Goal: Answer question/provide support: Share knowledge or assist other users

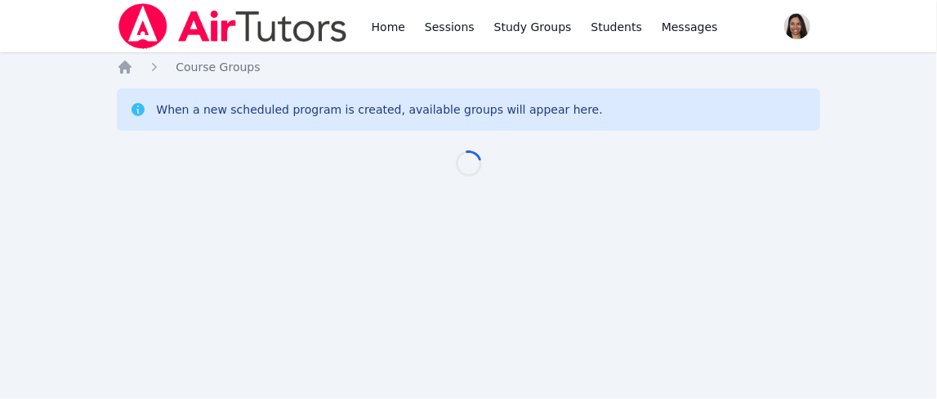
click at [391, 34] on link "Home" at bounding box center [388, 26] width 40 height 52
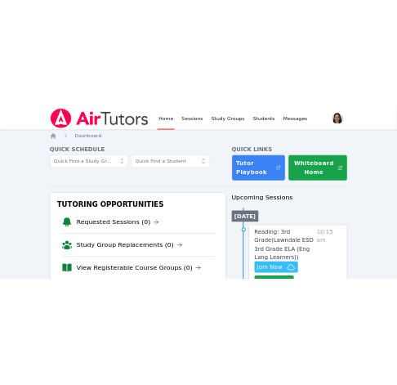
scroll to position [83, 0]
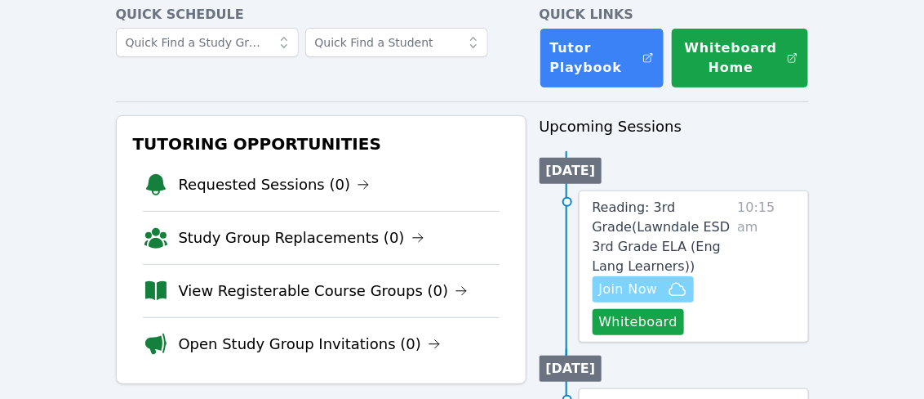
click at [649, 279] on span "Join Now" at bounding box center [628, 289] width 59 height 20
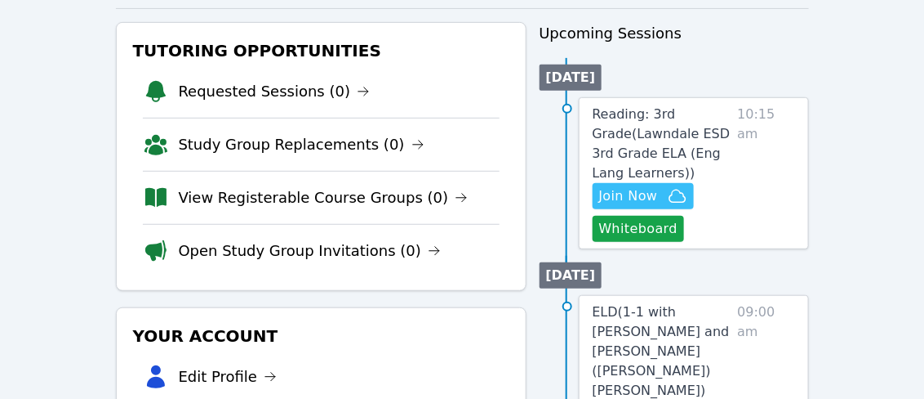
scroll to position [176, 0]
click at [660, 136] on span "Reading: 3rd Grade ( Lawndale ESD 3rd Grade ELA (Eng Lang Learners) )" at bounding box center [662, 143] width 138 height 74
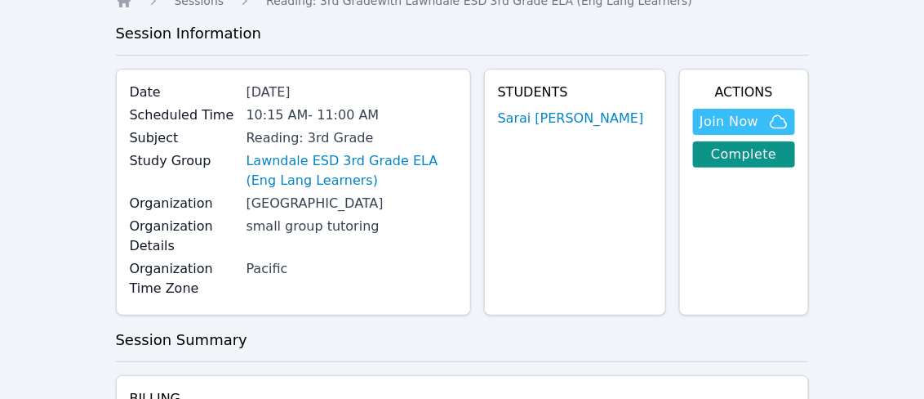
scroll to position [67, 0]
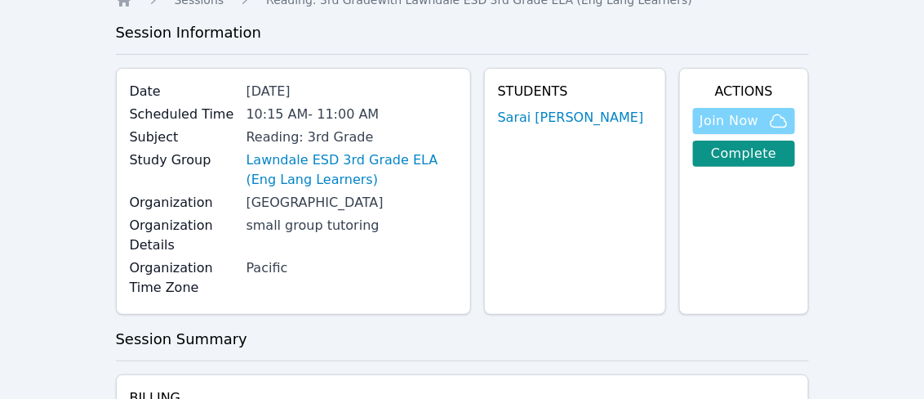
click at [750, 125] on span "Join Now" at bounding box center [729, 121] width 59 height 20
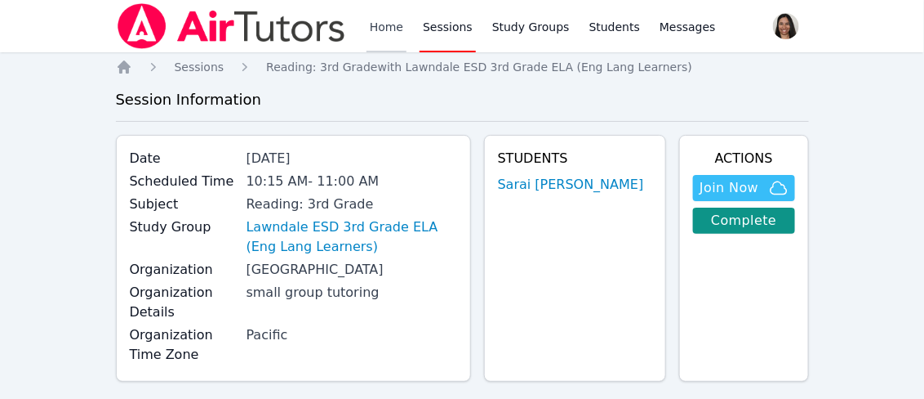
click at [378, 25] on link "Home" at bounding box center [387, 26] width 40 height 52
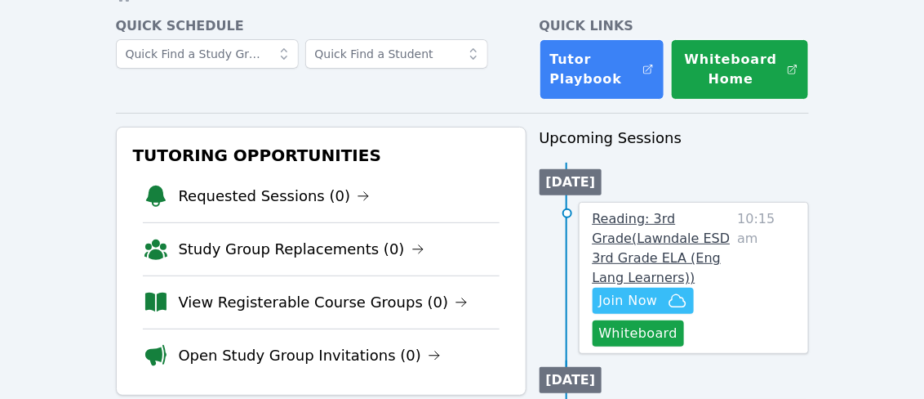
scroll to position [97, 0]
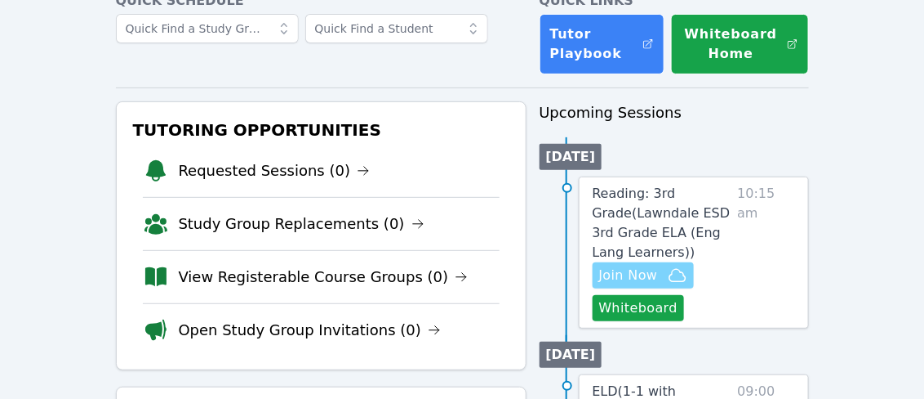
click at [641, 265] on span "Join Now" at bounding box center [628, 275] width 59 height 20
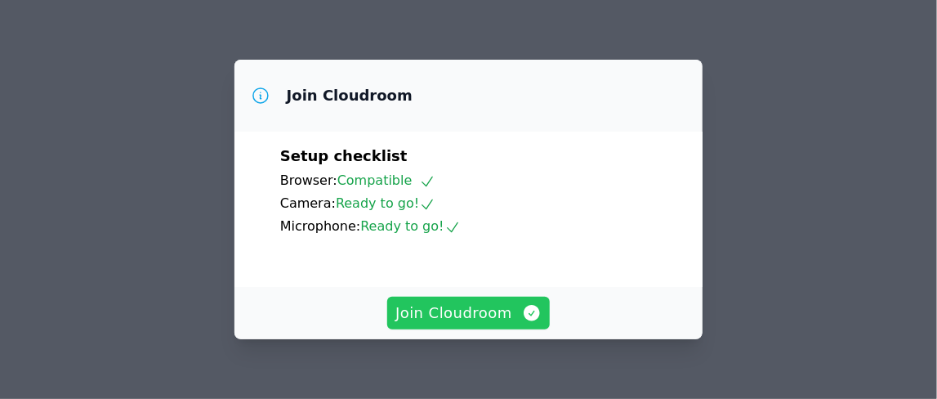
click at [494, 318] on span "Join Cloudroom" at bounding box center [468, 312] width 146 height 23
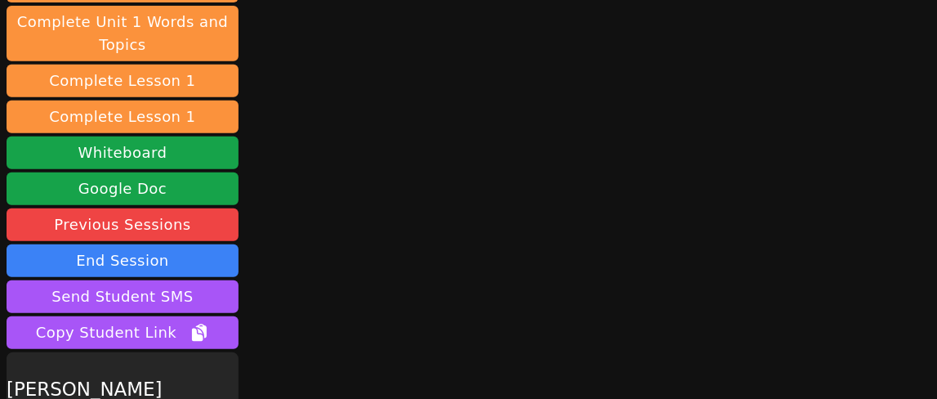
scroll to position [296, 0]
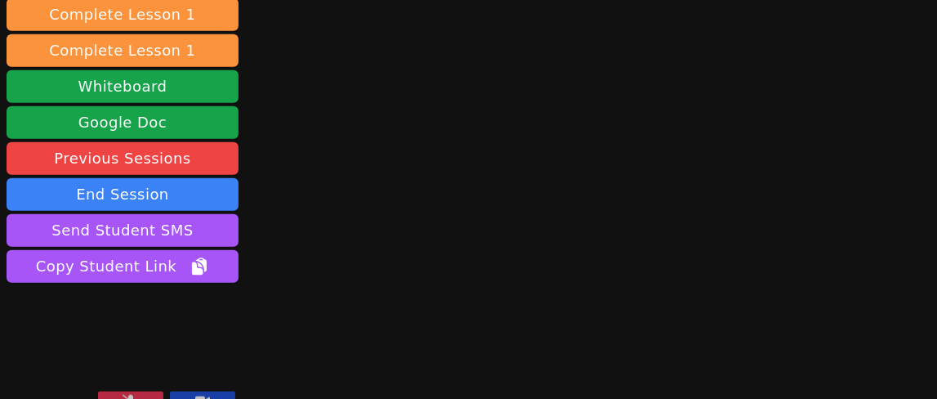
click at [207, 394] on icon at bounding box center [202, 400] width 15 height 13
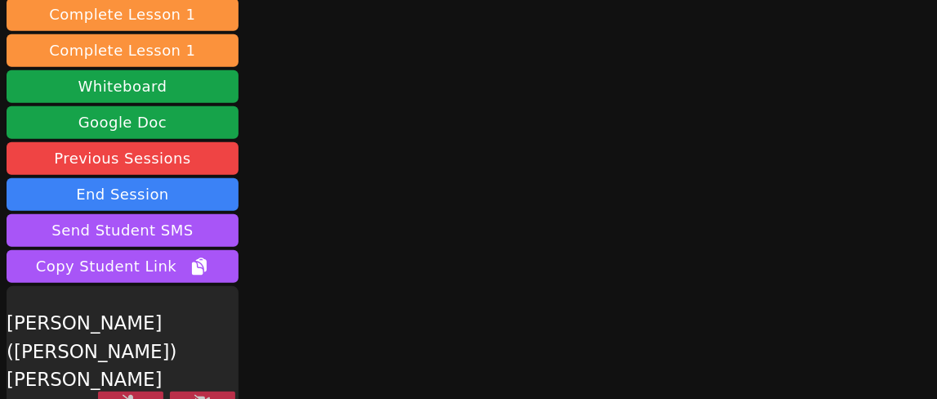
click at [197, 394] on icon at bounding box center [202, 400] width 16 height 13
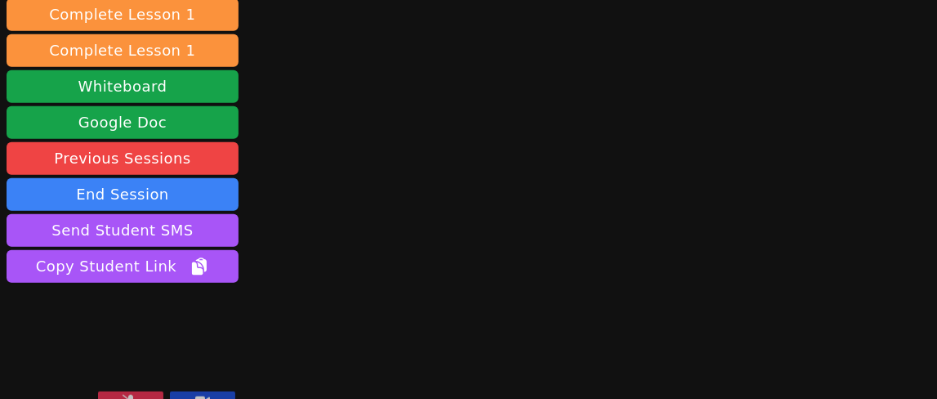
click at [122, 394] on icon at bounding box center [130, 400] width 16 height 13
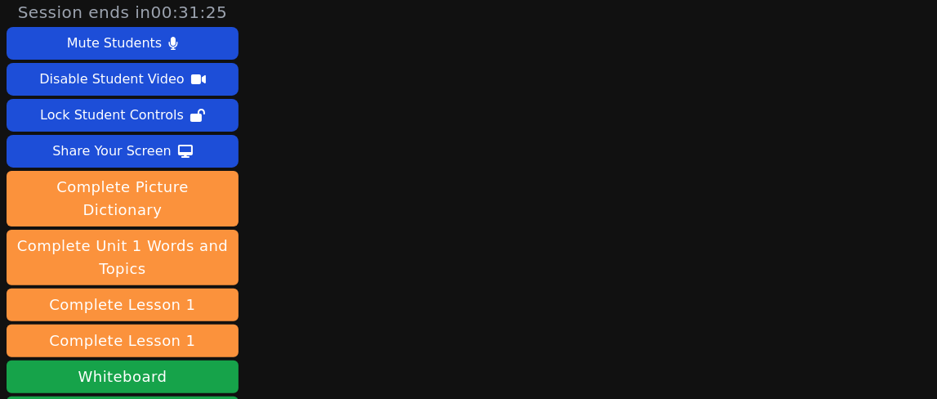
scroll to position [0, 0]
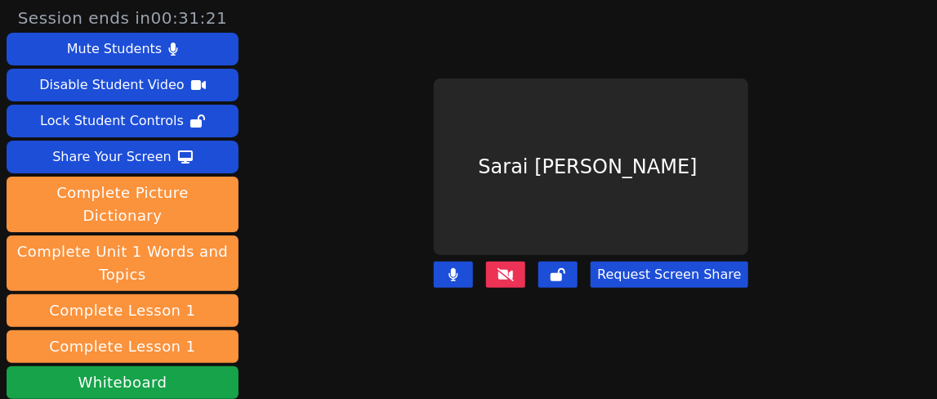
drag, startPoint x: 18, startPoint y: 18, endPoint x: 314, endPoint y: 105, distance: 308.0
click at [18, 18] on div "Session ends in 00:31:21" at bounding box center [123, 18] width 232 height 23
click at [507, 274] on button at bounding box center [505, 274] width 39 height 26
click at [507, 268] on icon at bounding box center [505, 274] width 16 height 13
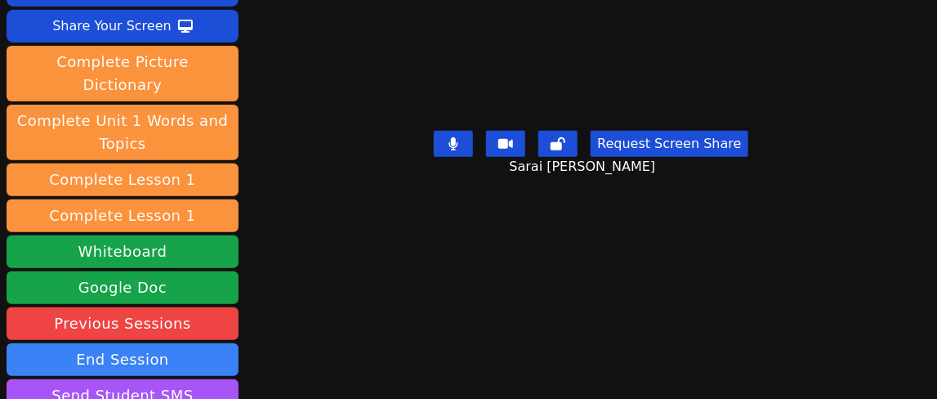
scroll to position [88, 0]
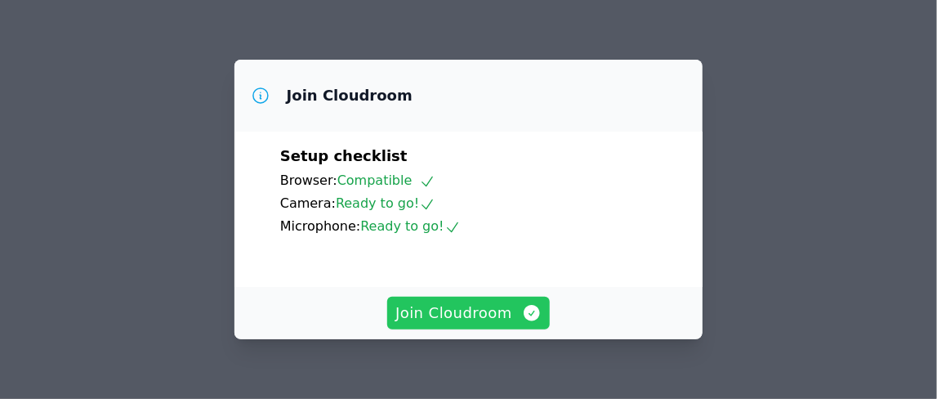
click at [487, 323] on span "Join Cloudroom" at bounding box center [468, 312] width 146 height 23
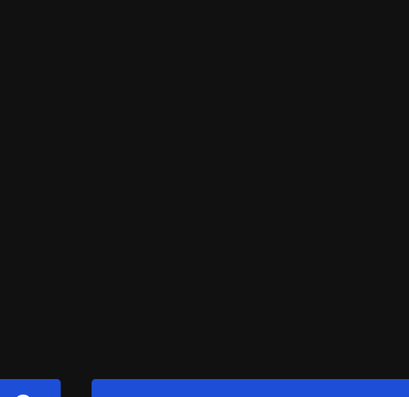
scroll to position [42, 0]
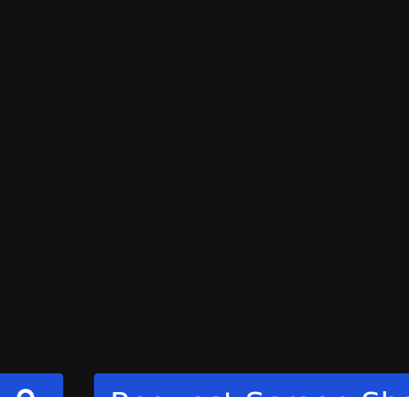
click at [170, 75] on video at bounding box center [204, 123] width 245 height 176
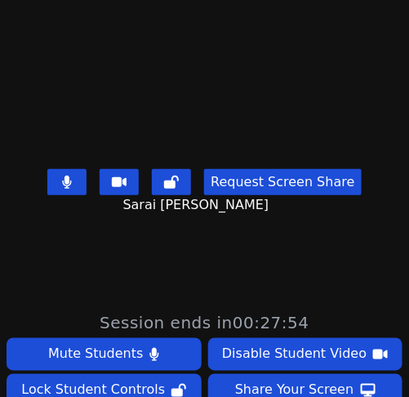
scroll to position [91, 0]
click at [11, 145] on main "Sarai Auxiliadora Jarquin Salgado Request Screen Share Sarai Auxiliadora Jarqui…" at bounding box center [204, 107] width 409 height 397
click at [24, 96] on main "Sarai Auxiliadora Jarquin Salgado Request Screen Share Sarai Auxiliadora Jarqui…" at bounding box center [204, 107] width 409 height 397
click at [9, 145] on main "Sarai Auxiliadora Jarquin Salgado Request Screen Share Sarai Auxiliadora Jarqui…" at bounding box center [204, 107] width 409 height 397
click at [8, 142] on main "Sarai Auxiliadora Jarquin Salgado Request Screen Share Sarai Auxiliadora Jarqui…" at bounding box center [204, 107] width 409 height 397
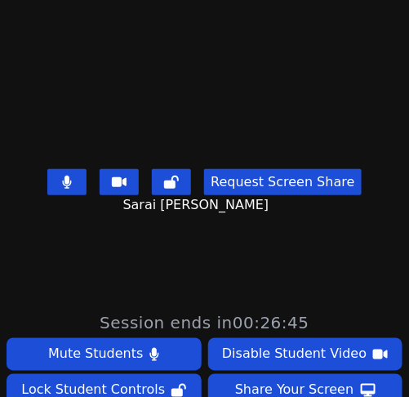
click at [6, 123] on main "Sarai Auxiliadora Jarquin Salgado Request Screen Share Sarai Auxiliadora Jarqui…" at bounding box center [204, 107] width 409 height 397
click at [3, 151] on main "Sarai Auxiliadora Jarquin Salgado Request Screen Share Sarai Auxiliadora Jarqui…" at bounding box center [204, 107] width 409 height 397
click at [117, 176] on icon at bounding box center [119, 182] width 15 height 13
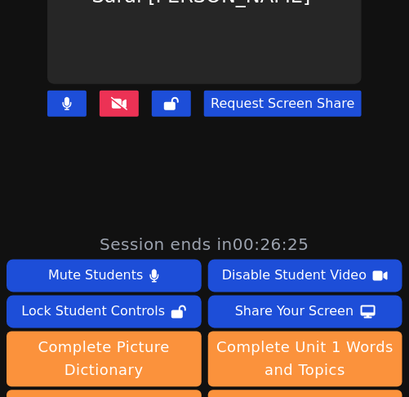
scroll to position [158, 0]
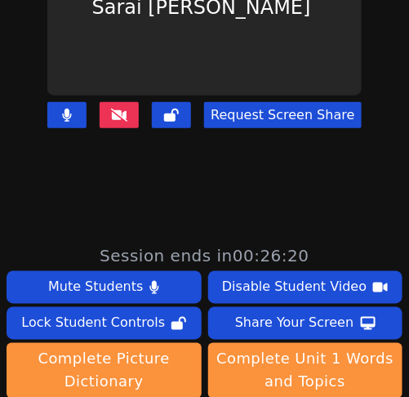
click at [10, 55] on main "Sarai Auxiliadora Jarquin Salgado Request Screen Share" at bounding box center [204, 40] width 409 height 397
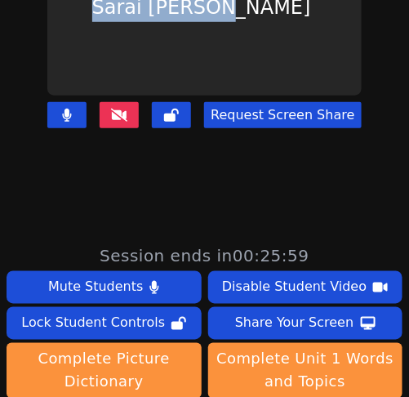
scroll to position [0, 0]
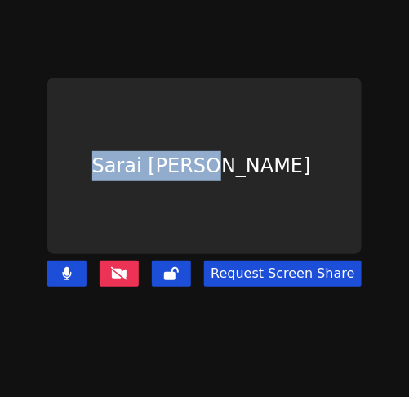
drag, startPoint x: 0, startPoint y: 78, endPoint x: 144, endPoint y: -81, distance: 214.5
click at [144, 0] on html "Session ends in 00:25:59 Mute Students Disable Student Video Lock Student Contr…" at bounding box center [204, 198] width 409 height 397
click at [0, 51] on main "Sarai Auxiliadora Jarquin Salgado Request Screen Share" at bounding box center [204, 198] width 409 height 397
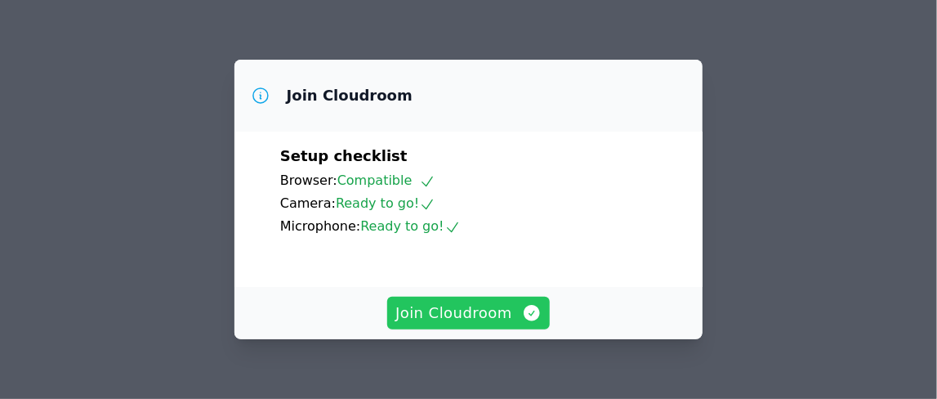
click at [488, 307] on span "Join Cloudroom" at bounding box center [468, 312] width 146 height 23
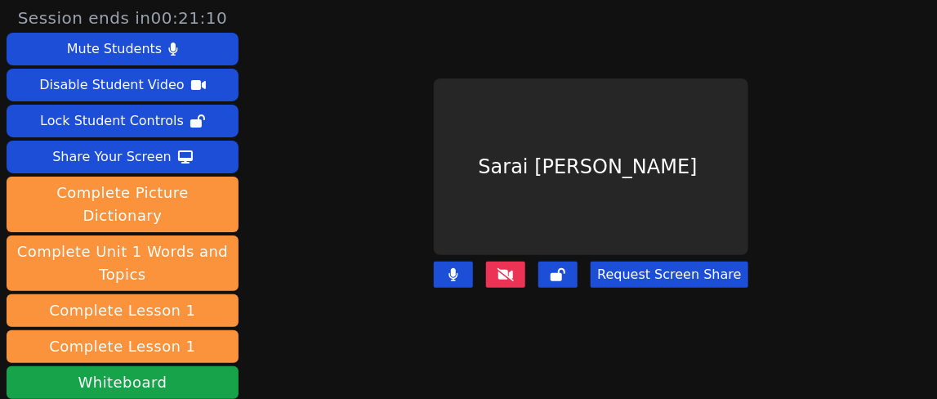
click at [490, 269] on button at bounding box center [505, 274] width 39 height 26
click at [502, 268] on icon at bounding box center [505, 274] width 16 height 13
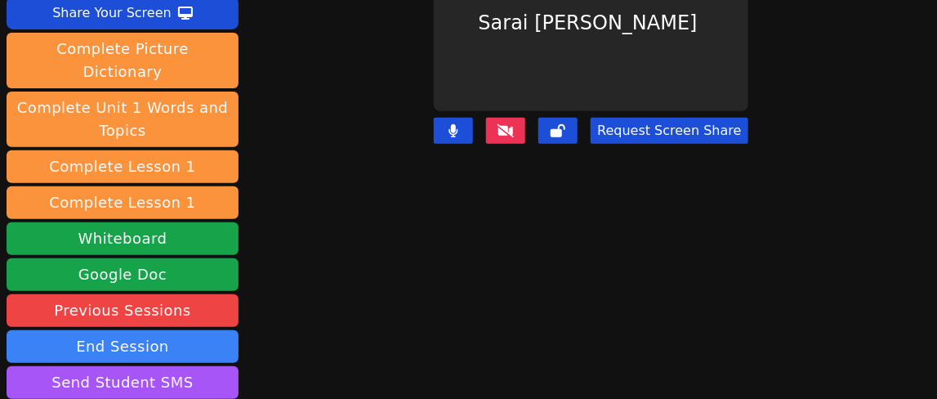
scroll to position [141, 0]
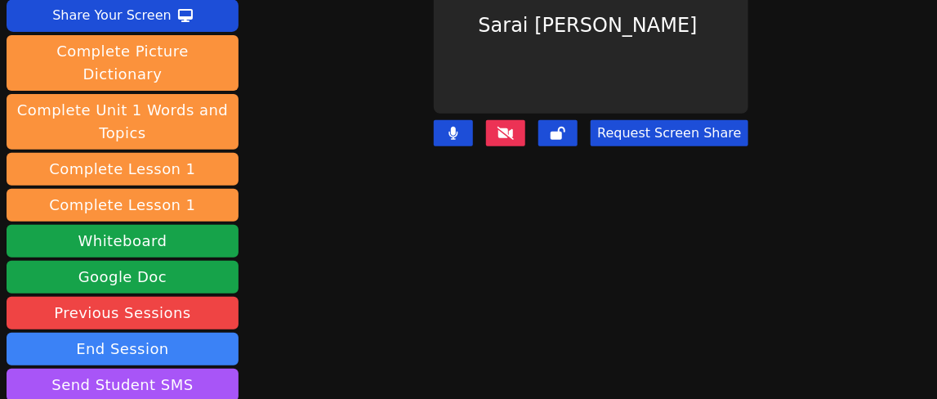
click at [510, 127] on icon at bounding box center [505, 133] width 16 height 13
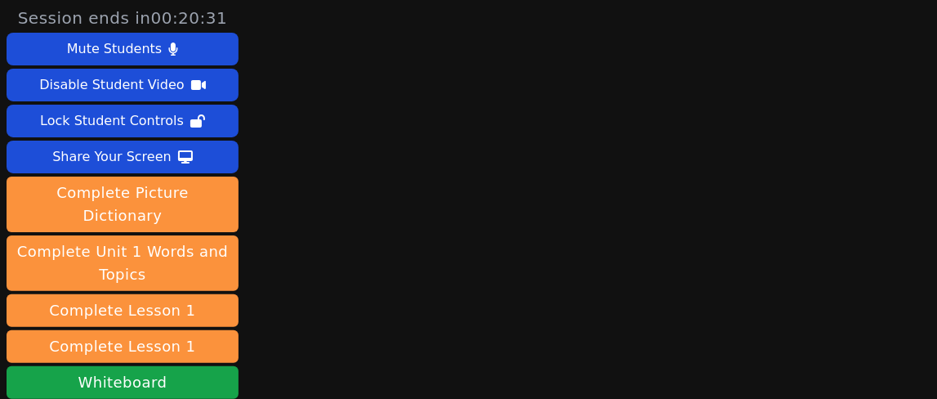
scroll to position [0, 0]
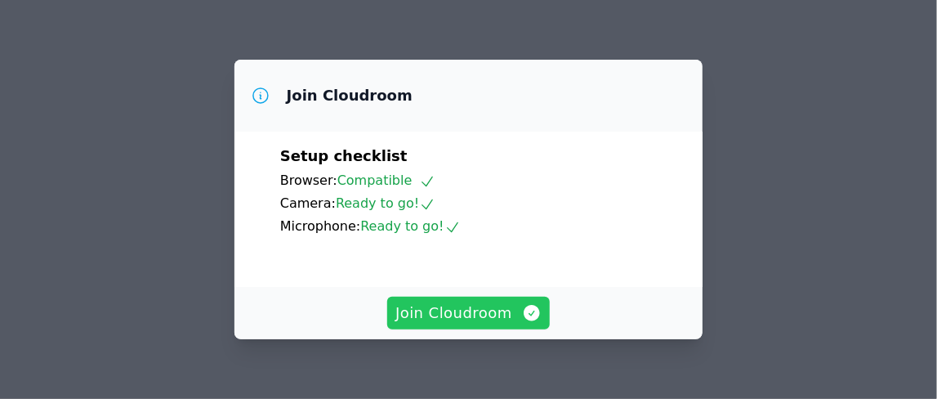
click at [477, 304] on span "Join Cloudroom" at bounding box center [468, 312] width 146 height 23
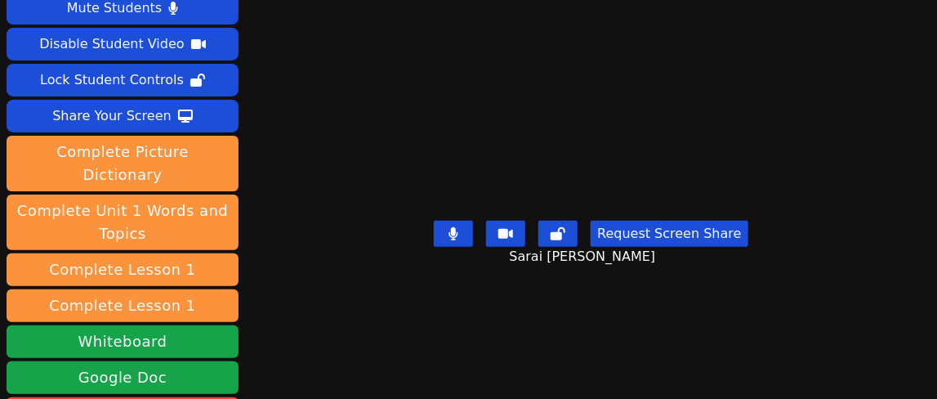
scroll to position [41, 0]
click at [516, 225] on button at bounding box center [505, 233] width 39 height 26
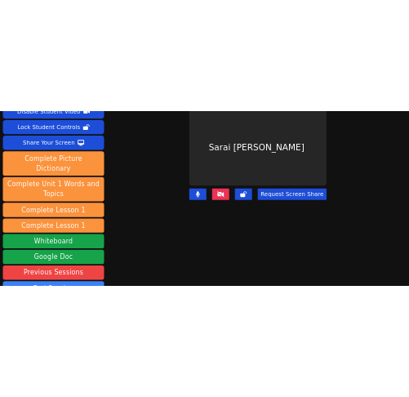
scroll to position [84, 0]
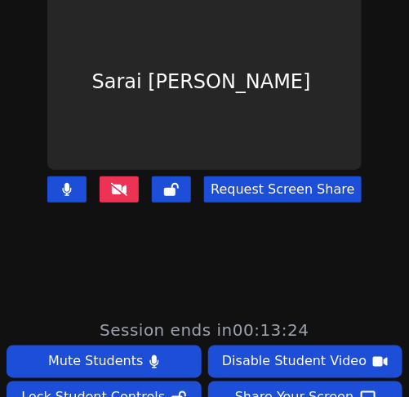
click at [8, 146] on main "Sarai [PERSON_NAME] Request Screen Share" at bounding box center [204, 114] width 409 height 397
drag, startPoint x: 21, startPoint y: 131, endPoint x: 146, endPoint y: 142, distance: 125.4
click at [21, 131] on main "Sarai [PERSON_NAME] Request Screen Share" at bounding box center [204, 114] width 409 height 397
click at [19, 131] on main "Sarai [PERSON_NAME] Request Screen Share" at bounding box center [204, 114] width 409 height 397
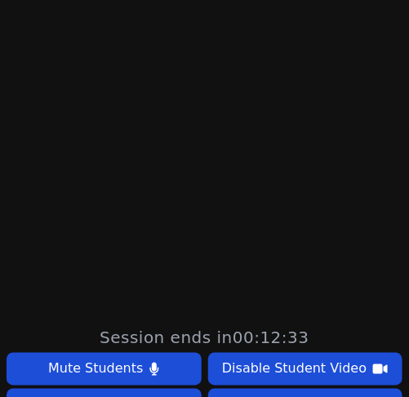
scroll to position [78, 0]
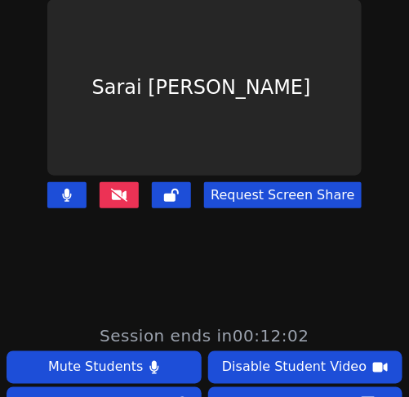
click at [15, 110] on main "Sarai [PERSON_NAME] Request Screen Share" at bounding box center [204, 120] width 409 height 397
click at [21, 110] on main "Sarai Auxiliadora Jarquin Salgado Request Screen Share" at bounding box center [204, 120] width 409 height 397
click at [11, 84] on main "Sarai Auxiliadora Jarquin Salgado Request Screen Share" at bounding box center [204, 120] width 409 height 397
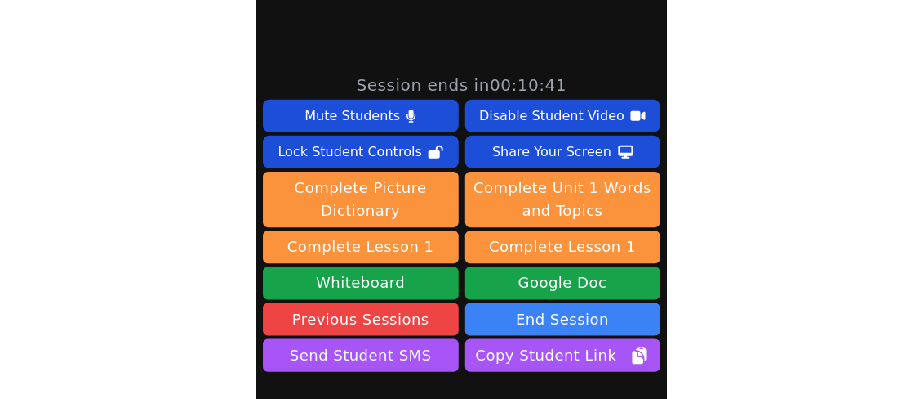
scroll to position [529, 0]
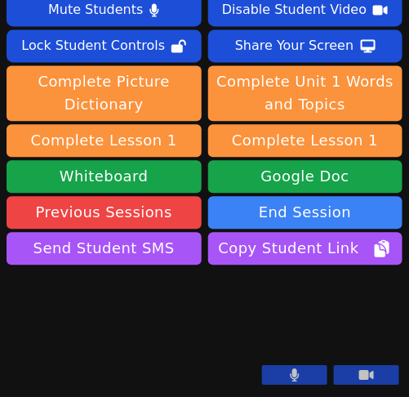
click at [2, 230] on aside "Session ends in 00:08:38 Mute Students Disable Student Video Lock Student Contr…" at bounding box center [204, 179] width 409 height 436
click at [19, 268] on video at bounding box center [129, 329] width 245 height 122
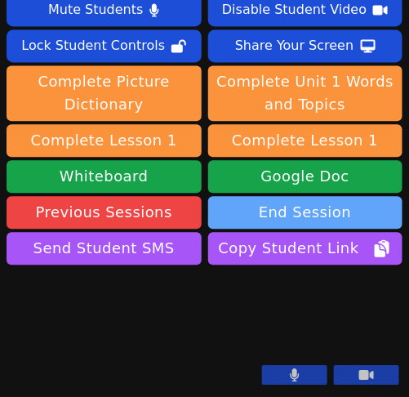
click at [301, 196] on button "End Session" at bounding box center [305, 212] width 195 height 33
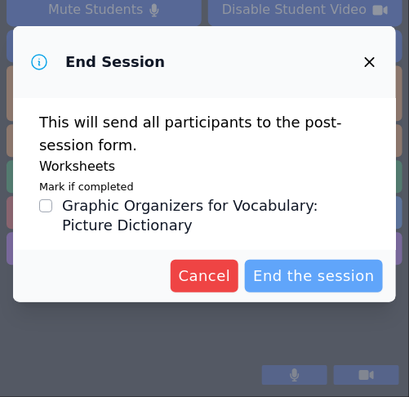
click at [309, 272] on span "End the session" at bounding box center [314, 276] width 122 height 23
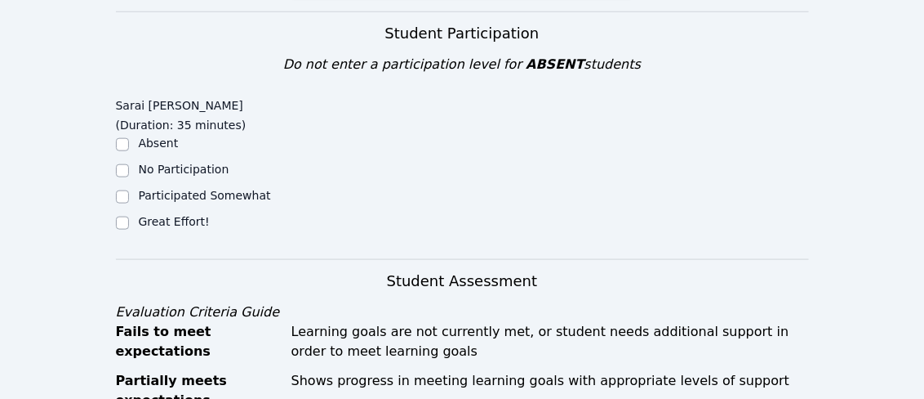
scroll to position [440, 0]
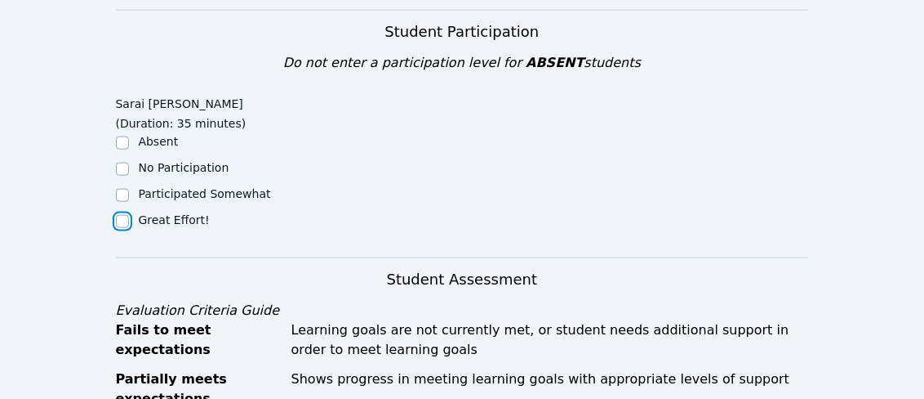
click at [123, 223] on input "Great Effort!" at bounding box center [122, 221] width 13 height 13
checkbox input "true"
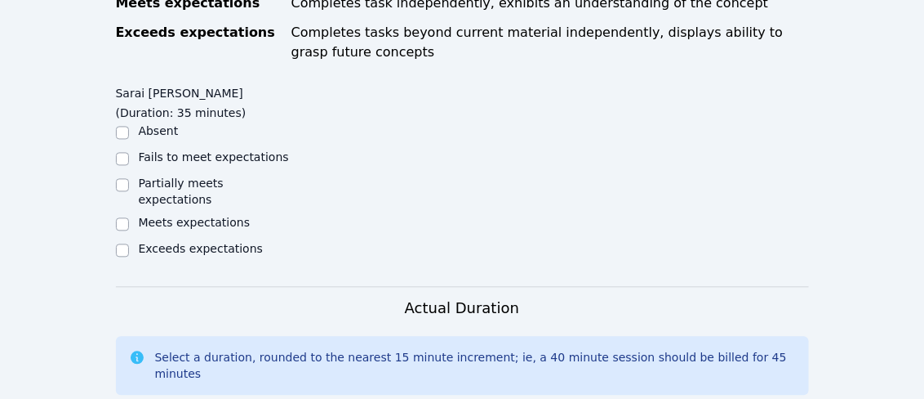
scroll to position [866, 0]
click at [126, 177] on input "Partially meets expectations" at bounding box center [122, 183] width 13 height 13
checkbox input "true"
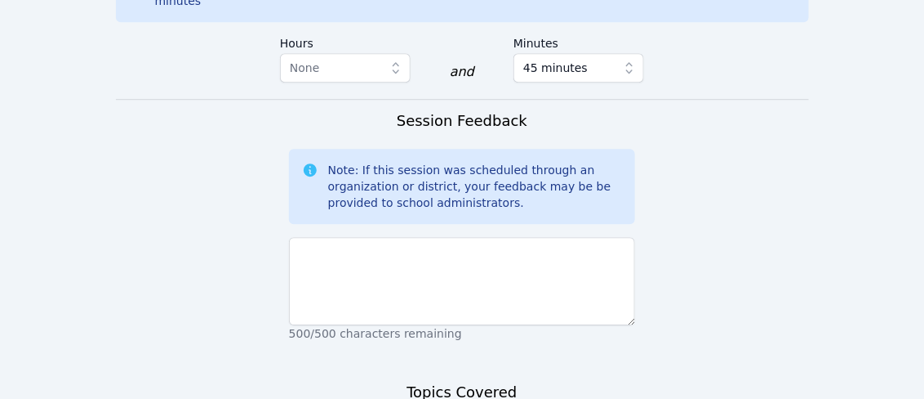
scroll to position [1239, 0]
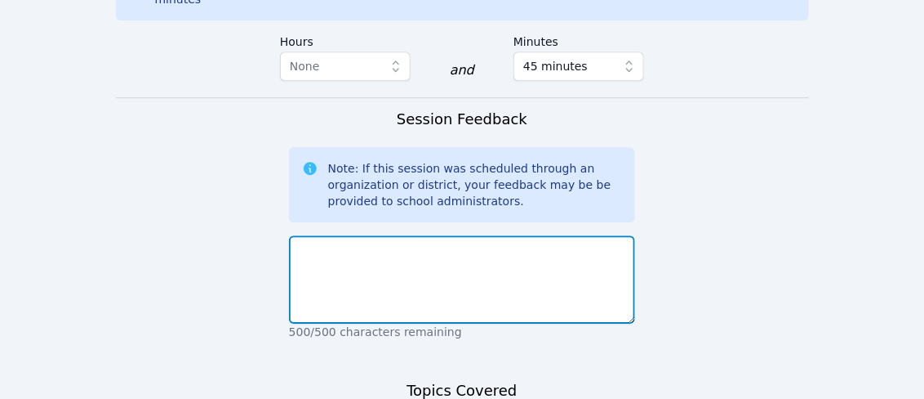
click at [367, 235] on textarea at bounding box center [462, 279] width 347 height 88
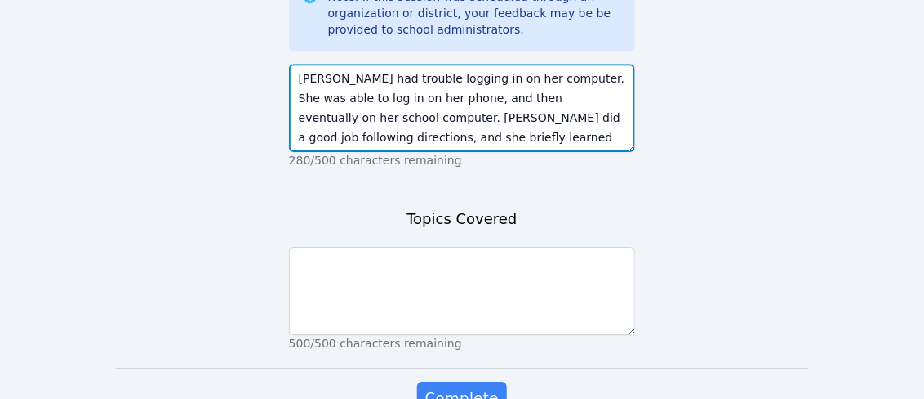
scroll to position [1413, 0]
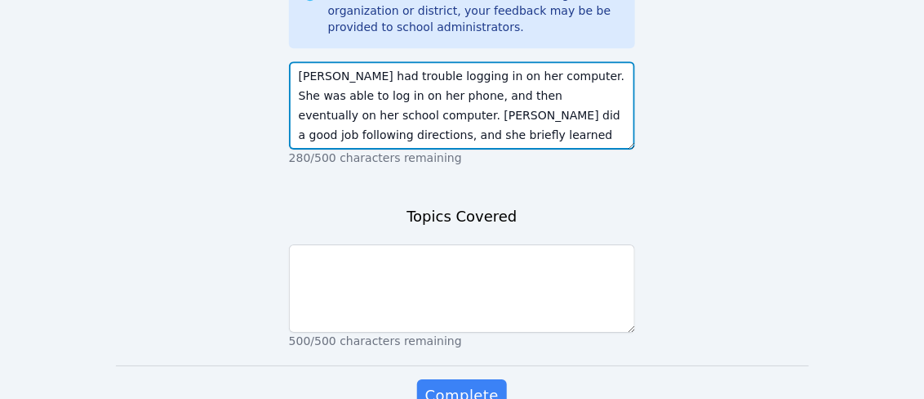
type textarea "Sarai had trouble logging in on her computer. She was able to log in on her pho…"
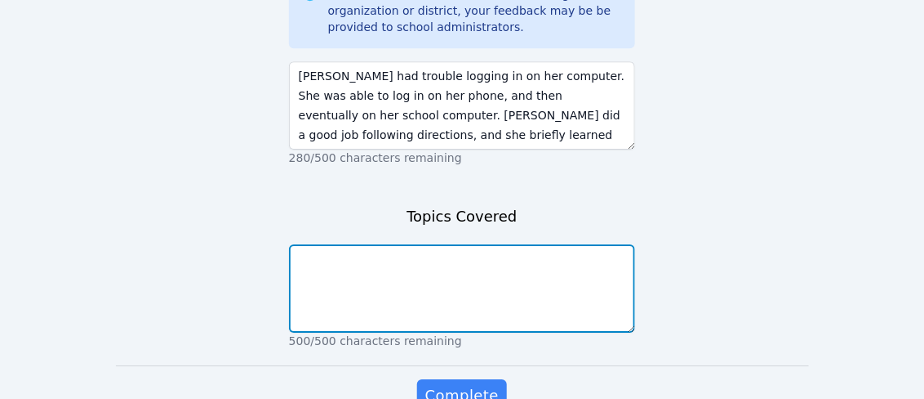
click at [372, 244] on textarea at bounding box center [462, 288] width 347 height 88
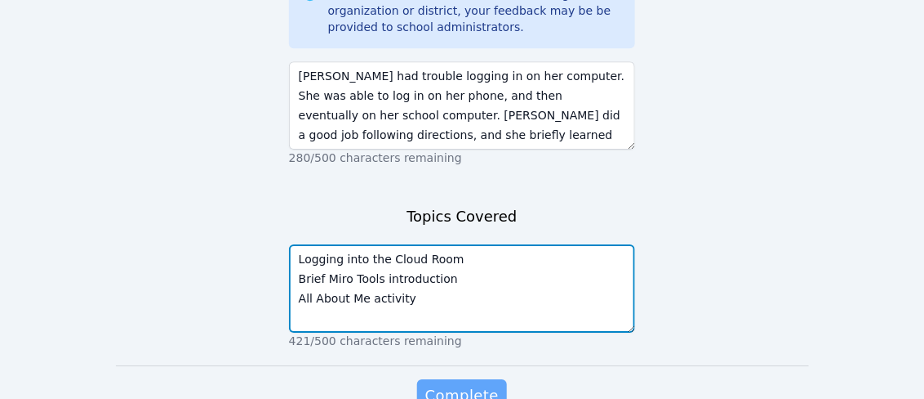
type textarea "Logging into the Cloud Room Brief Miro Tools introduction All About Me activity"
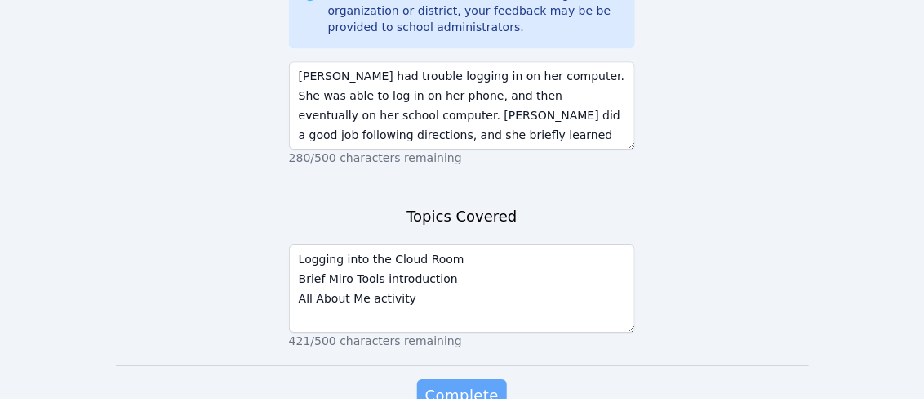
click at [461, 384] on span "Complete" at bounding box center [461, 395] width 73 height 23
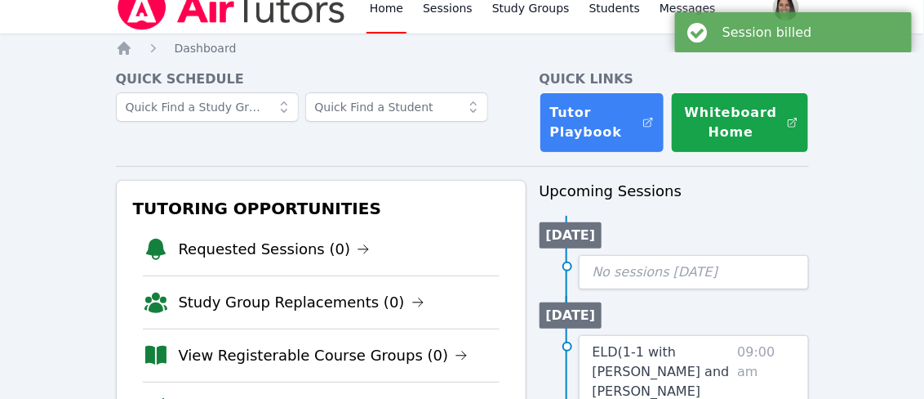
scroll to position [6, 0]
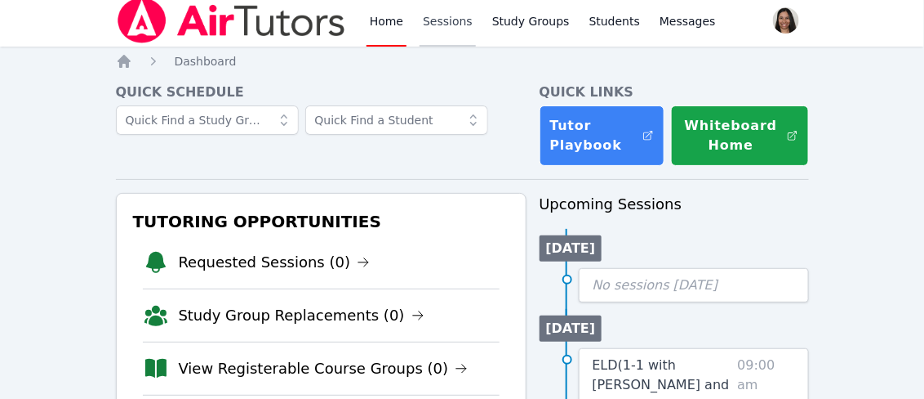
click at [448, 23] on link "Sessions" at bounding box center [448, 20] width 56 height 52
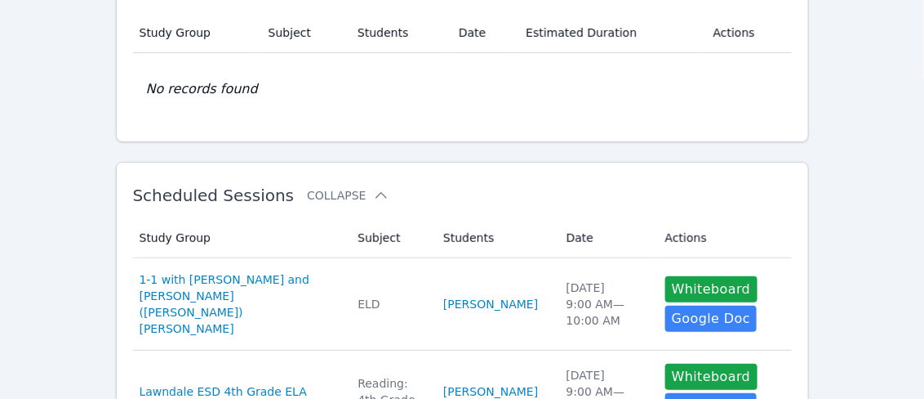
scroll to position [199, 0]
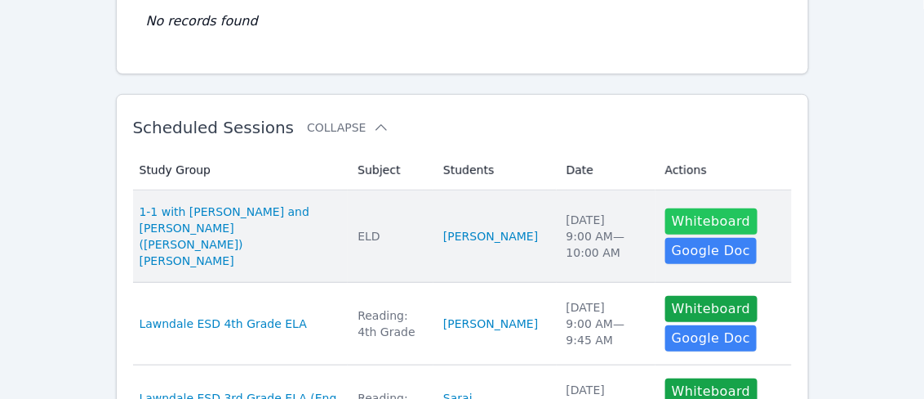
click at [666, 209] on button "Whiteboard" at bounding box center [712, 221] width 92 height 26
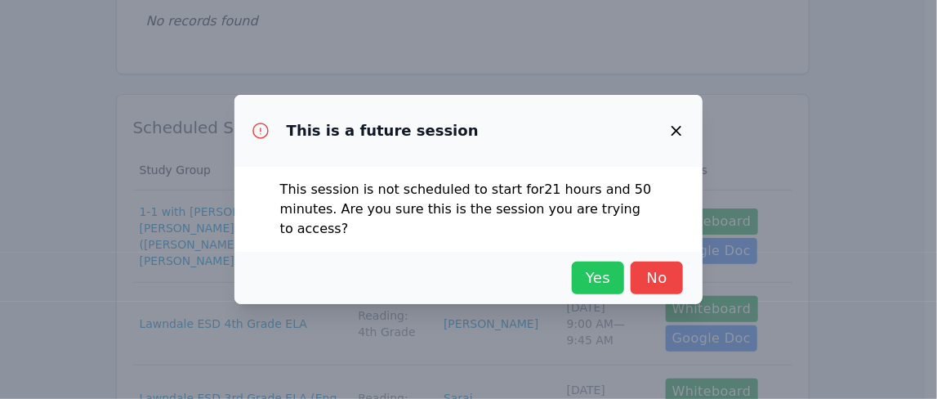
click at [606, 281] on span "Yes" at bounding box center [598, 277] width 36 height 23
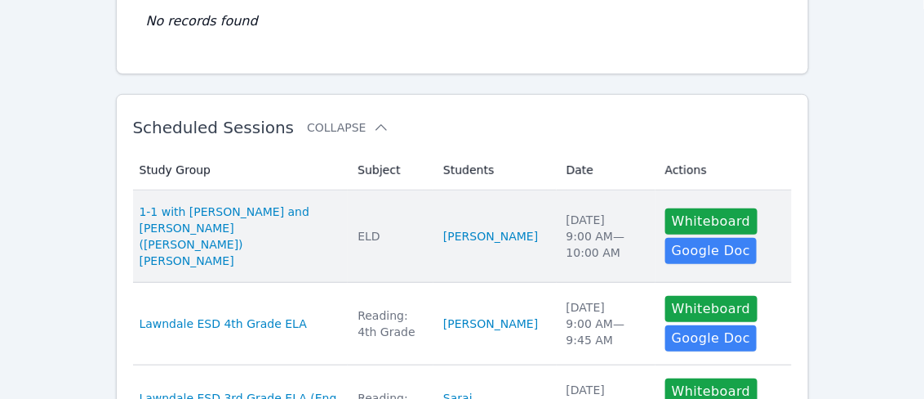
scroll to position [0, 0]
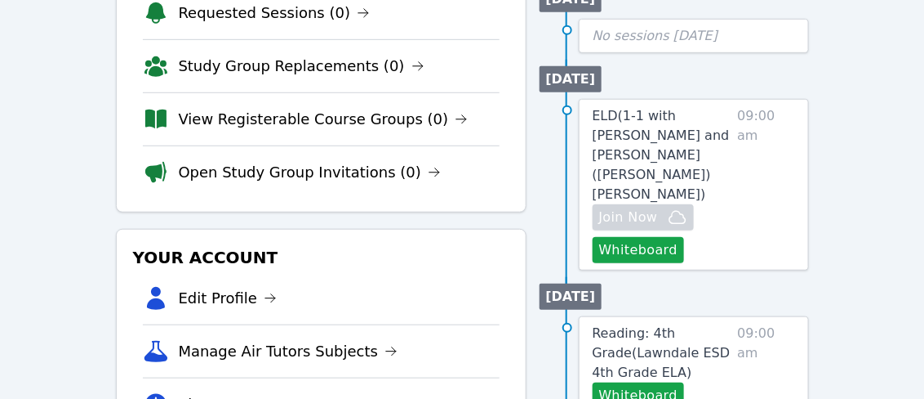
scroll to position [256, 0]
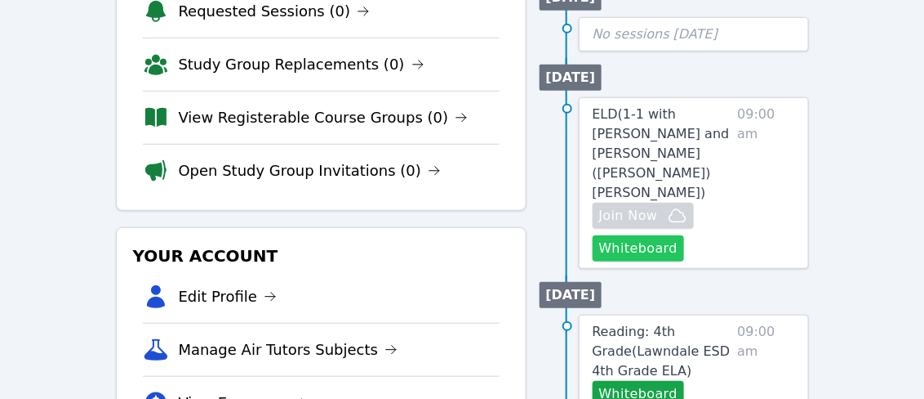
click at [653, 235] on button "Whiteboard" at bounding box center [639, 248] width 92 height 26
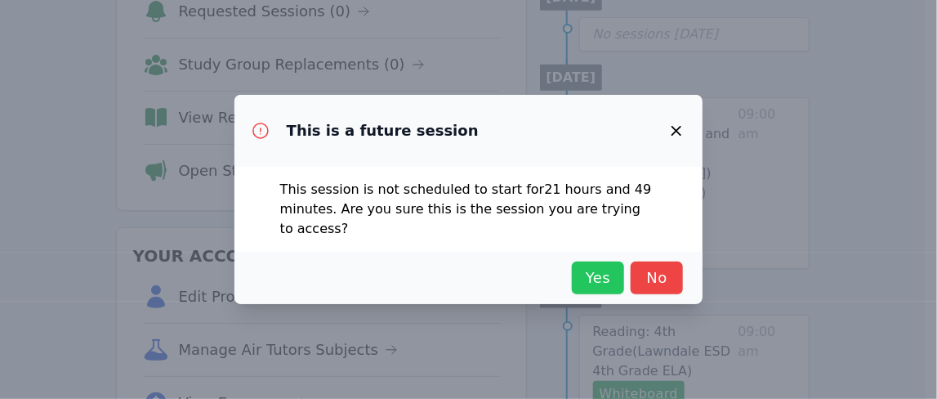
click at [614, 274] on span "Yes" at bounding box center [598, 277] width 36 height 23
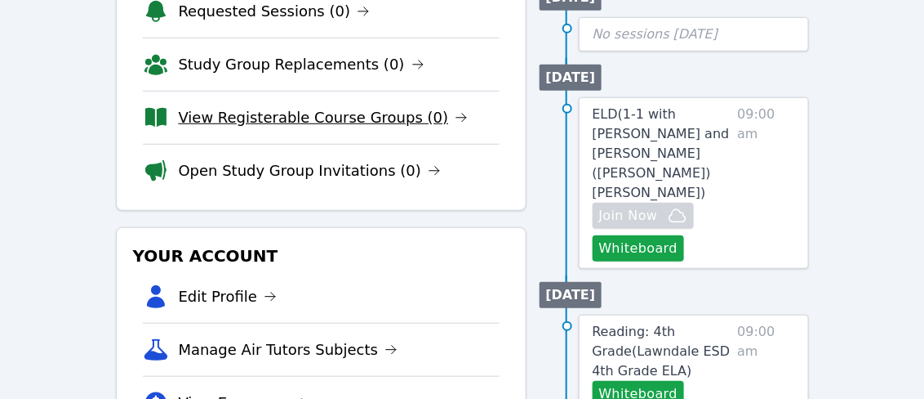
scroll to position [0, 0]
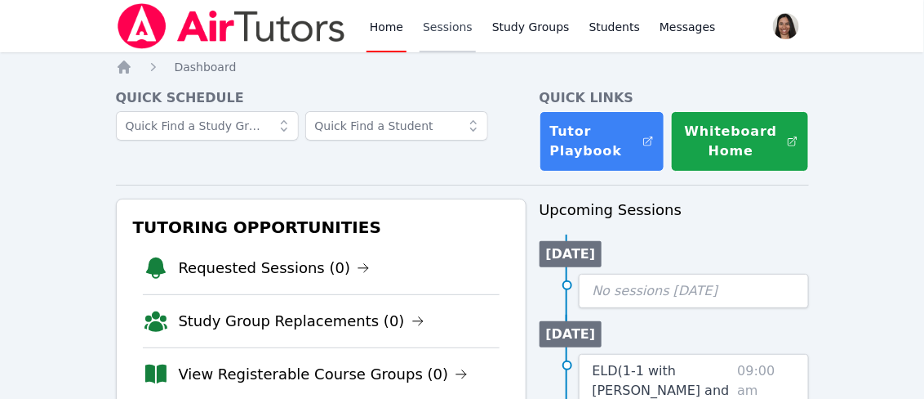
click at [442, 27] on link "Sessions" at bounding box center [448, 26] width 56 height 52
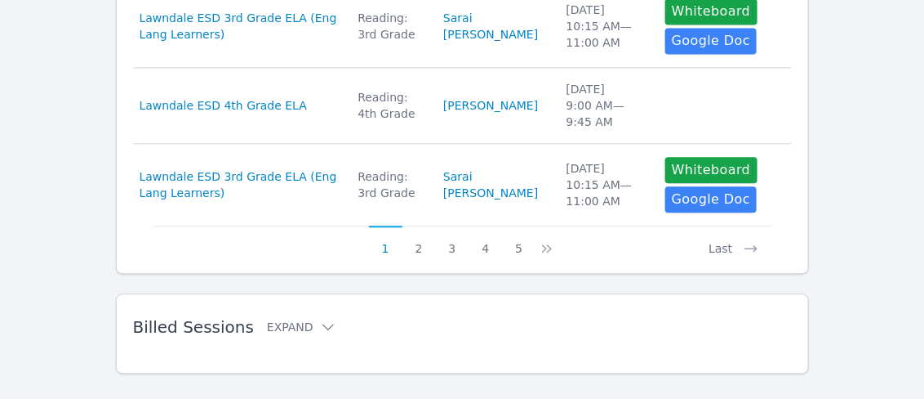
scroll to position [1000, 0]
click at [320, 319] on icon at bounding box center [328, 327] width 16 height 16
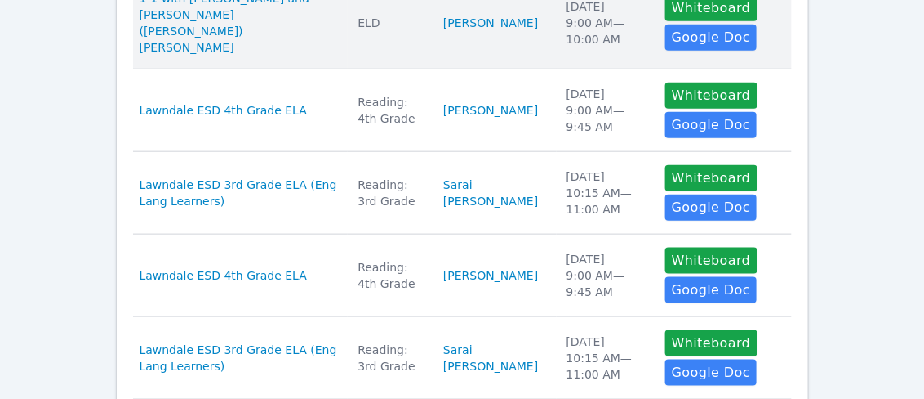
scroll to position [393, 0]
